Goal: Task Accomplishment & Management: Manage account settings

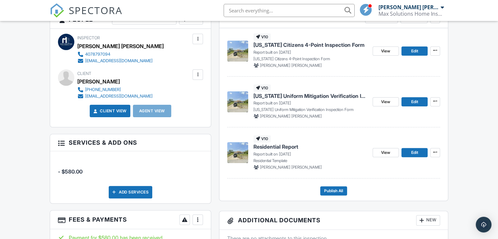
scroll to position [196, 0]
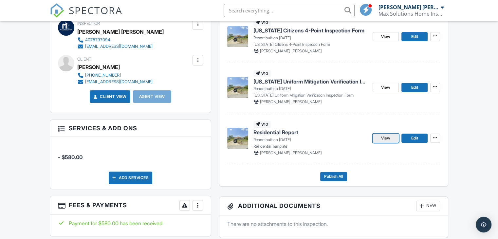
click at [381, 139] on span "View" at bounding box center [385, 138] width 9 height 7
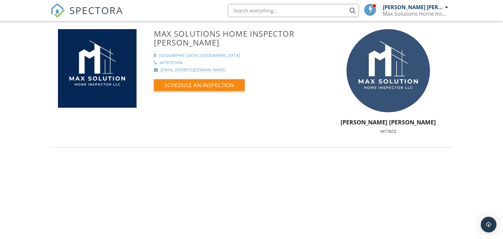
click at [371, 72] on img at bounding box center [387, 70] width 83 height 83
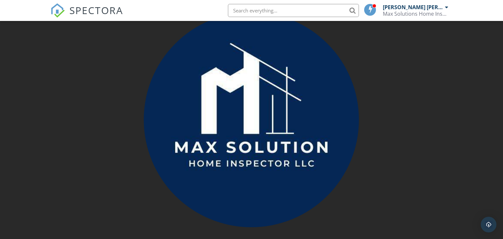
click at [407, 171] on div at bounding box center [251, 119] width 503 height 239
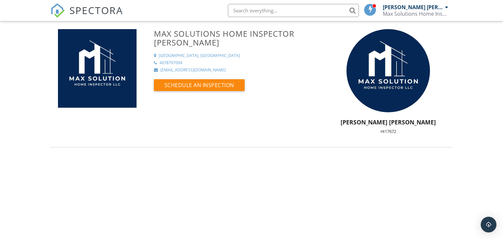
click at [211, 132] on div "Max Solutions Home Inspector Llc Orange Park, FL 4078797094 maxsolution1327@gma…" at bounding box center [251, 84] width 410 height 111
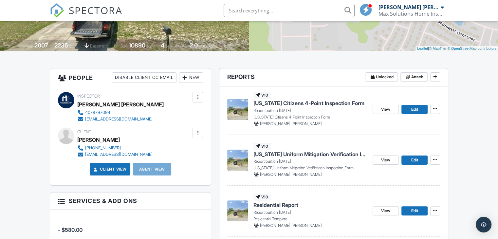
scroll to position [135, 0]
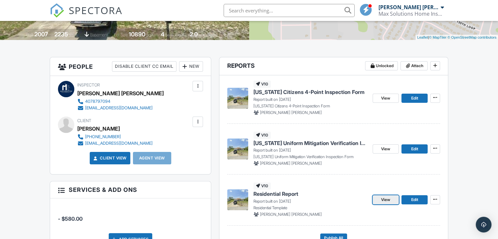
click at [393, 199] on link "View" at bounding box center [386, 199] width 26 height 9
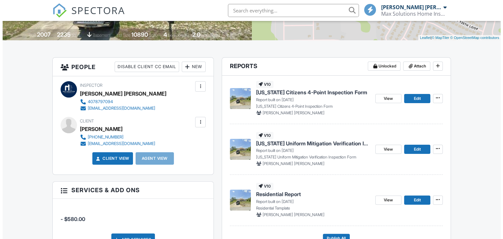
scroll to position [135, 0]
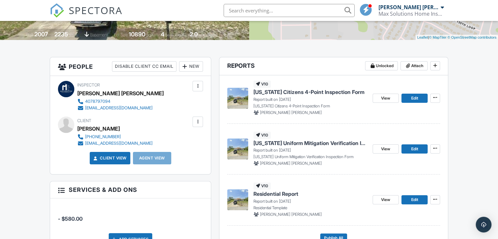
click at [197, 84] on div at bounding box center [197, 86] width 7 height 7
click at [197, 65] on div "New" at bounding box center [191, 66] width 24 height 10
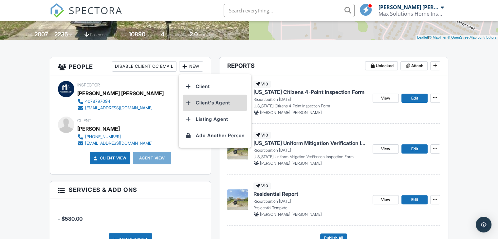
click at [206, 102] on li "Client's Agent" at bounding box center [215, 103] width 65 height 16
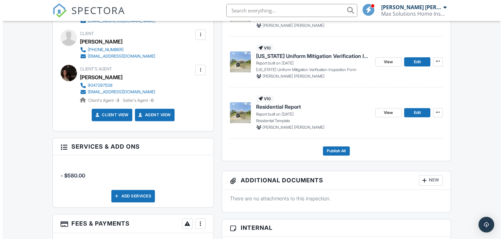
scroll to position [233, 0]
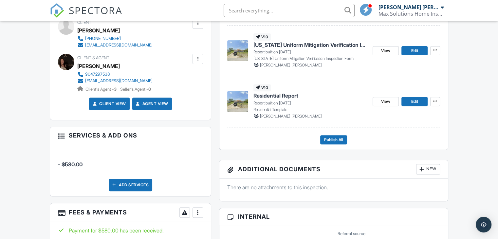
click at [430, 168] on div "New" at bounding box center [428, 169] width 24 height 10
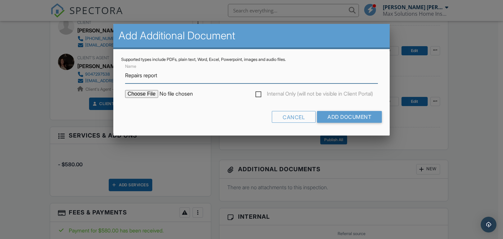
type input "Repairs report"
click at [133, 94] on input "file" at bounding box center [180, 94] width 111 height 8
type input "C:\fakepath\Repair Report 13350 SW 86TH Ocala,FL.pdf"
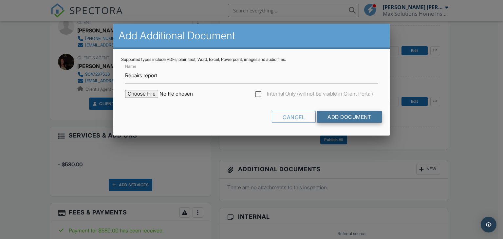
click at [331, 118] on input "Add Document" at bounding box center [349, 117] width 65 height 12
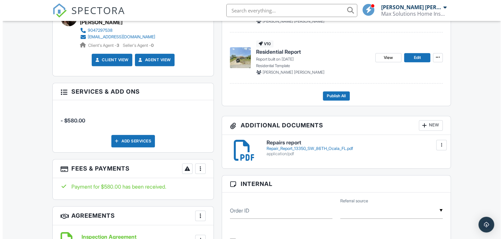
scroll to position [262, 0]
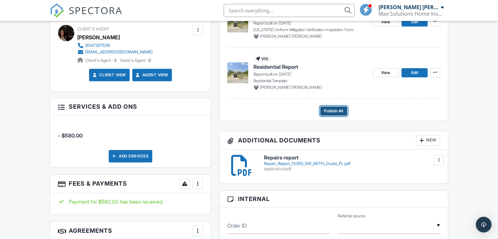
click at [327, 111] on span "Publish All" at bounding box center [333, 111] width 19 height 7
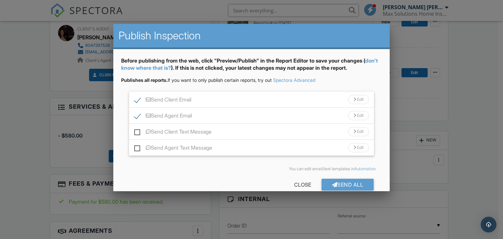
click at [138, 132] on label "Send Client Text Message" at bounding box center [172, 133] width 77 height 8
click at [138, 131] on input "Send Client Text Message" at bounding box center [136, 128] width 4 height 4
checkbox input "true"
click at [136, 147] on label "Send Agent Text Message" at bounding box center [173, 149] width 78 height 8
click at [136, 147] on input "Send Agent Text Message" at bounding box center [136, 144] width 4 height 4
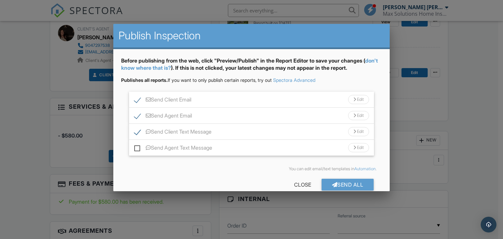
checkbox input "true"
click at [337, 184] on div "Send All" at bounding box center [348, 185] width 52 height 12
